Goal: Information Seeking & Learning: Learn about a topic

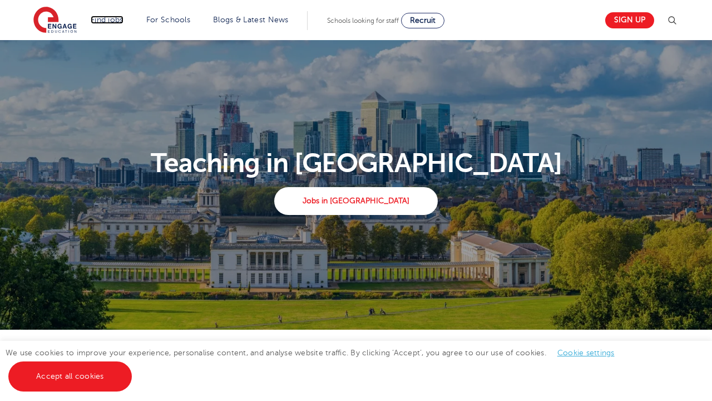
click at [104, 19] on link "Find jobs" at bounding box center [107, 20] width 33 height 8
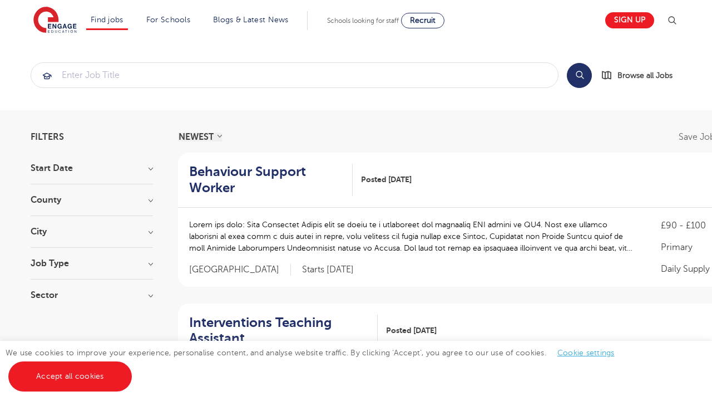
click at [0, 0] on link "Primary school roles" at bounding box center [0, 0] width 0 height 0
click at [0, 0] on link "Teaching jobs in [GEOGRAPHIC_DATA]" at bounding box center [0, 0] width 0 height 0
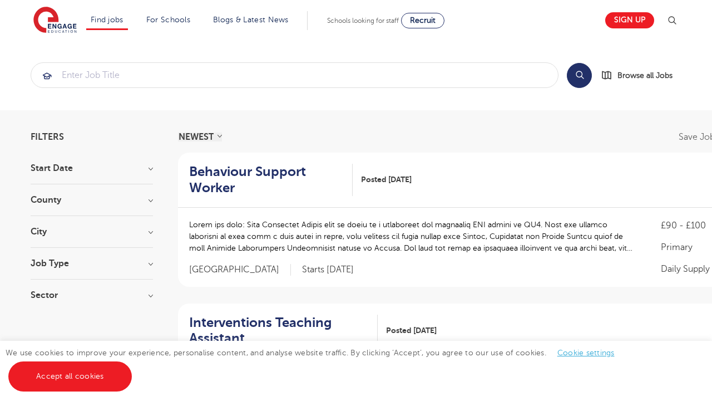
click at [0, 0] on link "Primary school roles" at bounding box center [0, 0] width 0 height 0
click at [0, 0] on link "Teaching jobs in [GEOGRAPHIC_DATA]" at bounding box center [0, 0] width 0 height 0
